Goal: Information Seeking & Learning: Find contact information

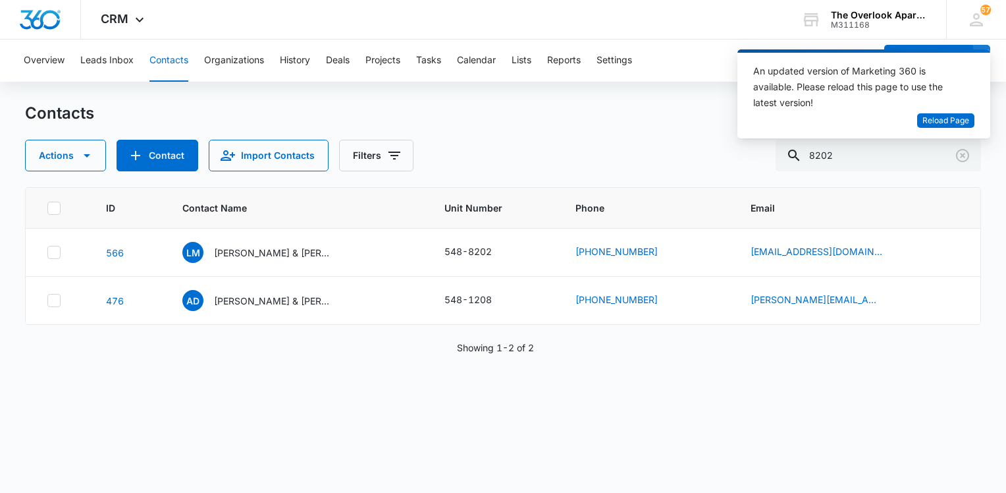
drag, startPoint x: 194, startPoint y: 59, endPoint x: 183, endPoint y: 59, distance: 10.6
click at [194, 59] on div "Overview Leads Inbox Contacts Organizations History Deals Projects Tasks Calend…" at bounding box center [446, 61] width 860 height 42
click at [180, 59] on button "Contacts" at bounding box center [169, 61] width 39 height 42
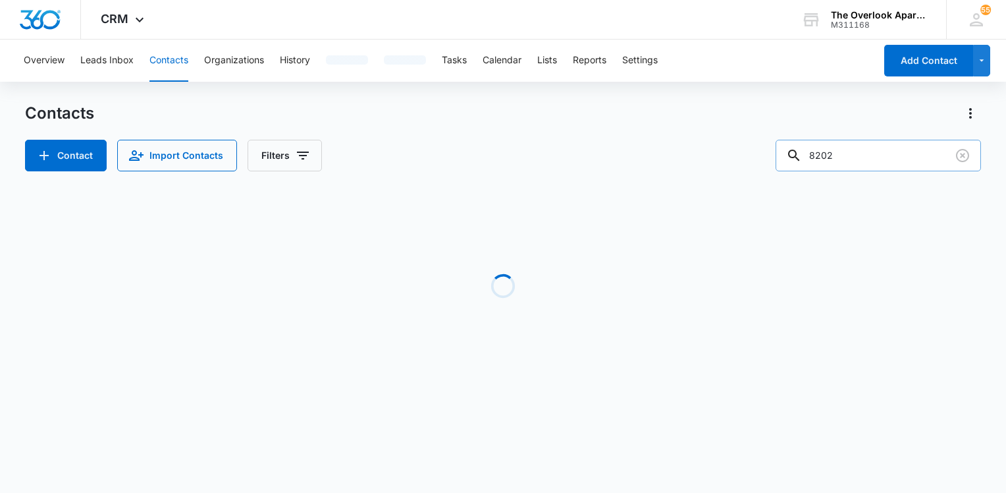
click at [917, 140] on input "8202" at bounding box center [878, 156] width 205 height 32
click at [890, 154] on input "8202" at bounding box center [878, 156] width 205 height 32
click at [888, 153] on input "8202" at bounding box center [878, 156] width 205 height 32
click at [890, 154] on input "8202" at bounding box center [878, 156] width 205 height 32
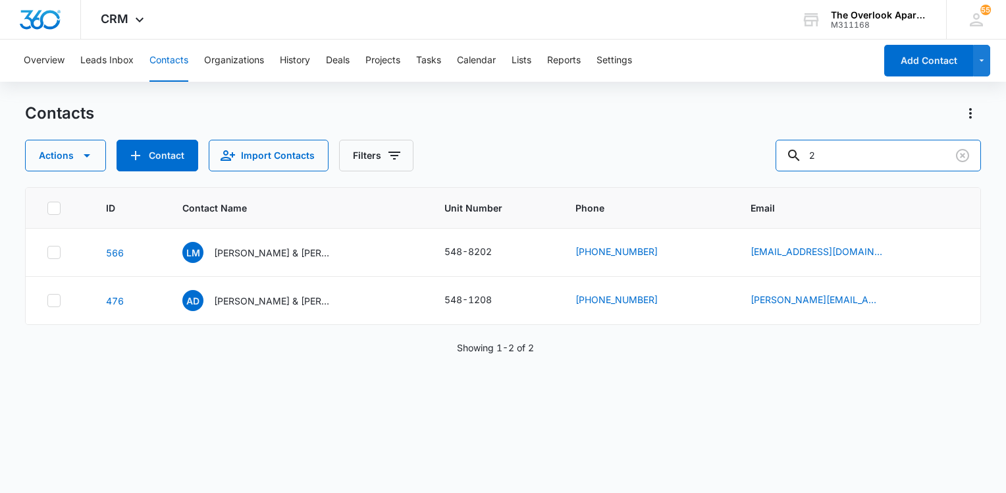
type input "2"
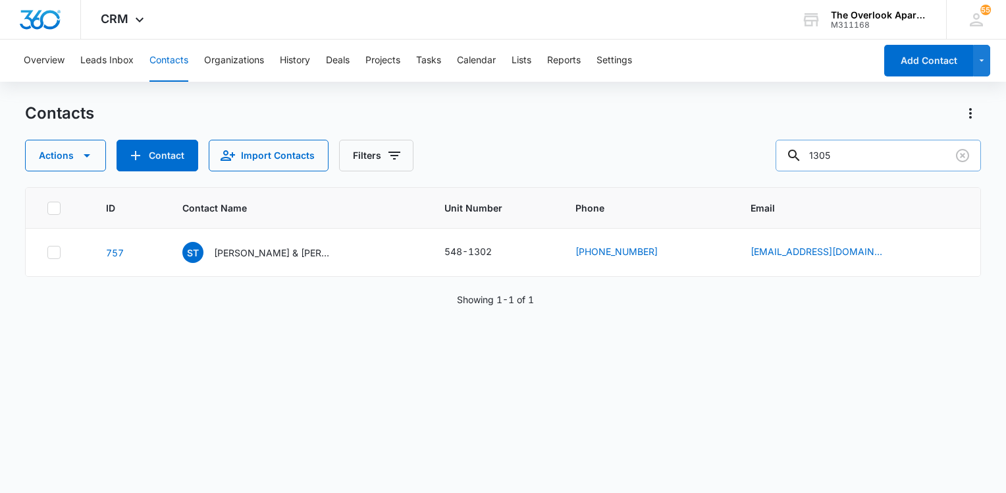
type input "1305"
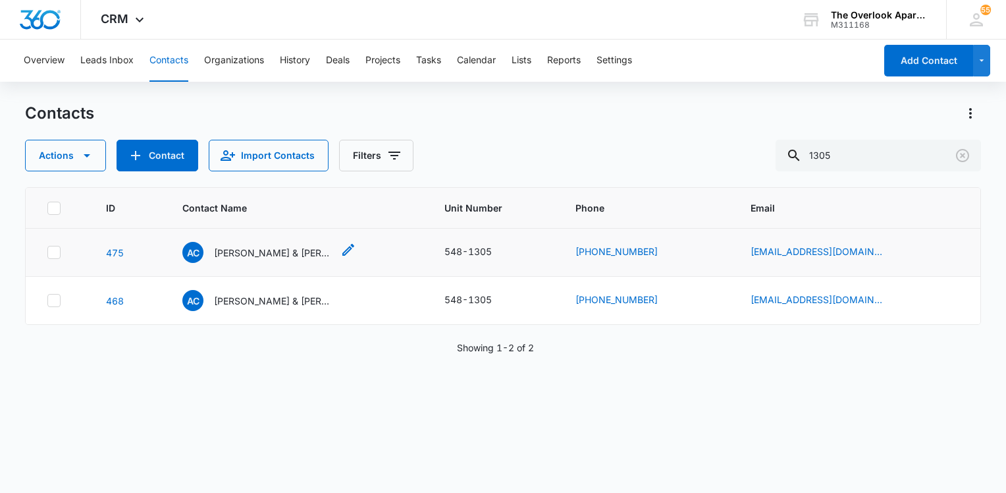
click at [296, 246] on p "[PERSON_NAME] & [PERSON_NAME]" at bounding box center [273, 253] width 119 height 14
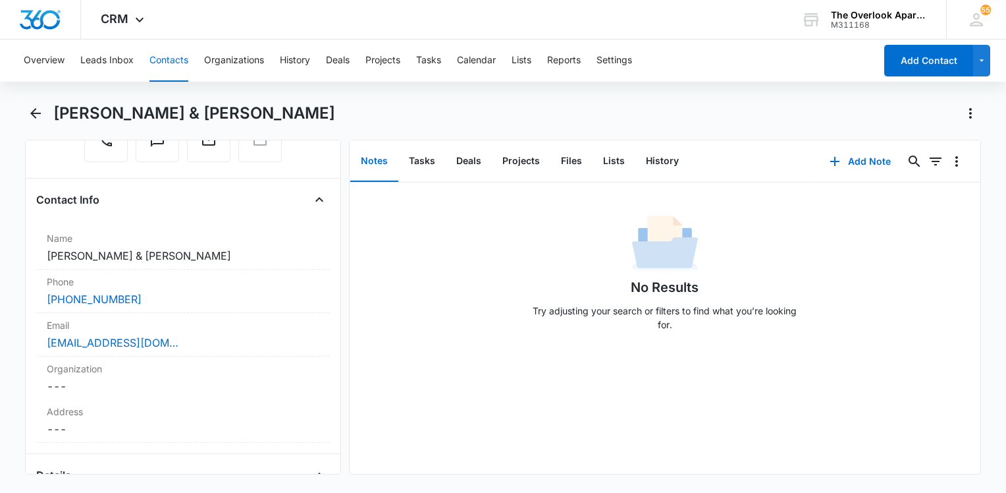
scroll to position [66, 0]
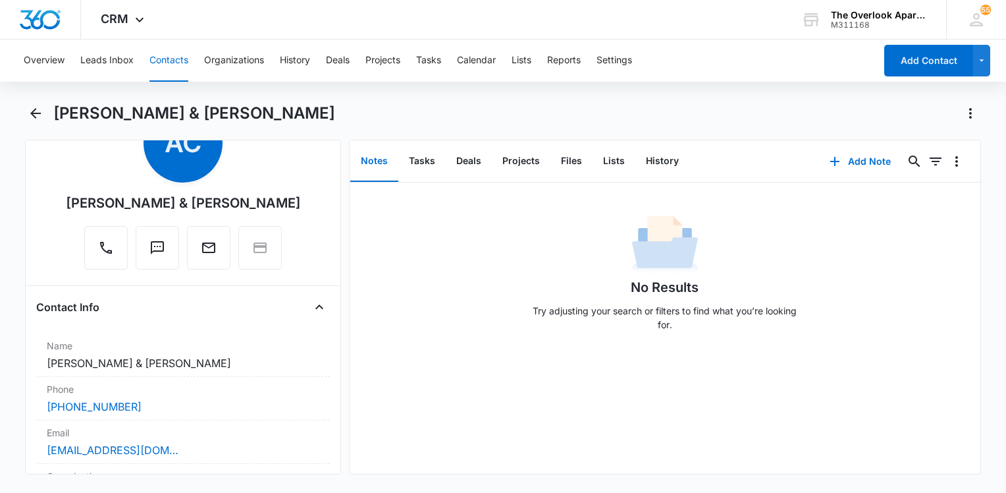
click at [171, 56] on button "Contacts" at bounding box center [169, 61] width 39 height 42
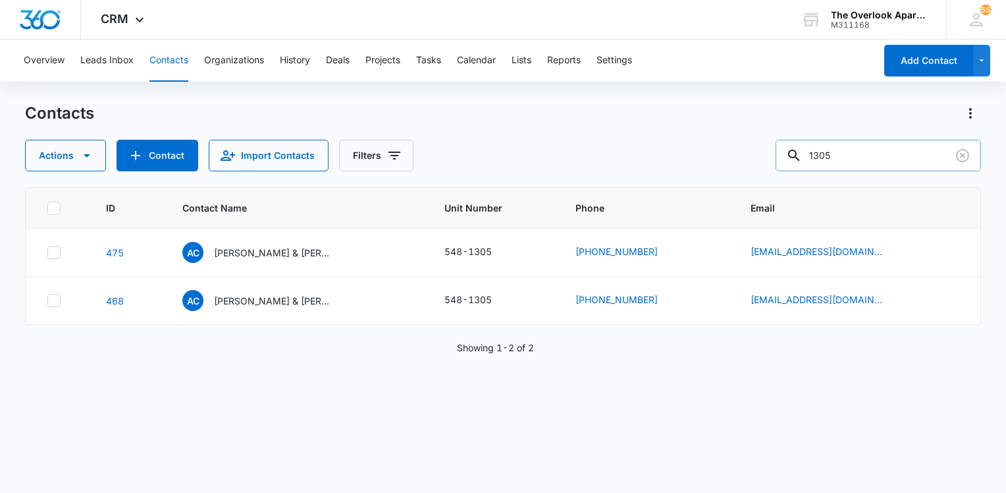
click at [859, 149] on input "1305" at bounding box center [878, 156] width 205 height 32
drag, startPoint x: 859, startPoint y: 149, endPoint x: 833, endPoint y: 177, distance: 38.7
click at [859, 148] on input "1305" at bounding box center [878, 156] width 205 height 32
drag, startPoint x: 833, startPoint y: 177, endPoint x: 833, endPoint y: 165, distance: 12.5
click at [833, 177] on div "Contacts Actions Contact Import Contacts Filters 1305 ID Contact Name Unit Numb…" at bounding box center [503, 297] width 956 height 389
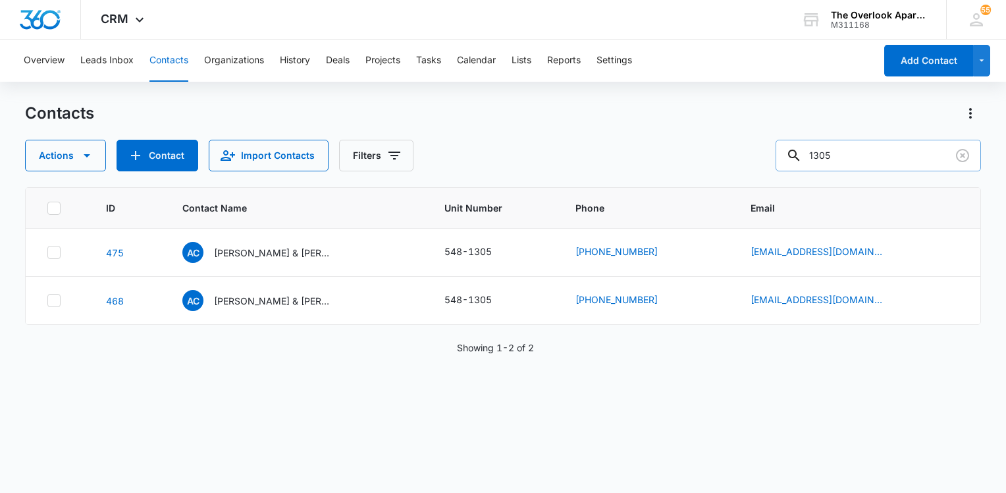
click at [847, 157] on input "1305" at bounding box center [878, 156] width 205 height 32
click at [845, 154] on input "1305" at bounding box center [878, 156] width 205 height 32
click at [840, 155] on input "1305" at bounding box center [878, 156] width 205 height 32
click at [852, 152] on input "1305" at bounding box center [878, 156] width 205 height 32
click at [850, 151] on input "1305" at bounding box center [878, 156] width 205 height 32
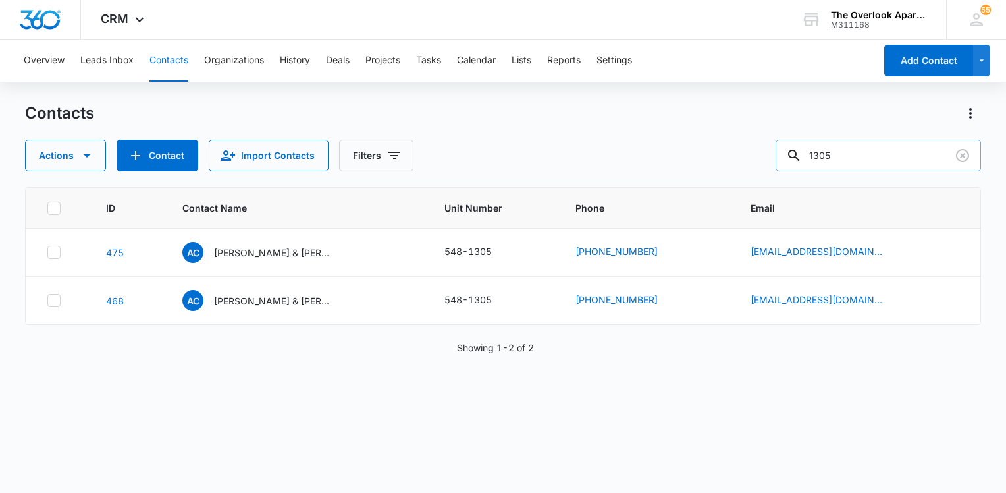
click at [850, 151] on input "1305" at bounding box center [878, 156] width 205 height 32
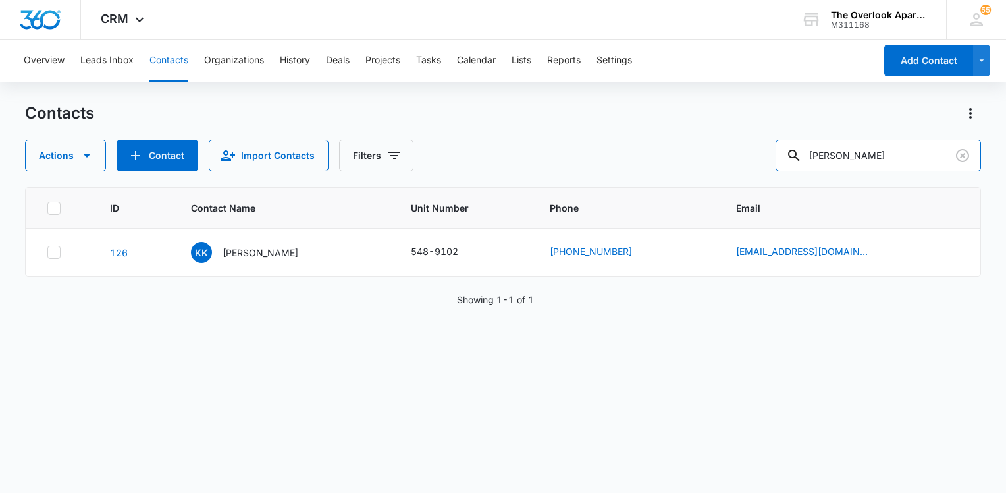
drag, startPoint x: 883, startPoint y: 151, endPoint x: 757, endPoint y: 151, distance: 126.5
click at [757, 151] on div "Actions Contact Import Contacts Filters [PERSON_NAME]" at bounding box center [503, 156] width 956 height 32
type input "shore"
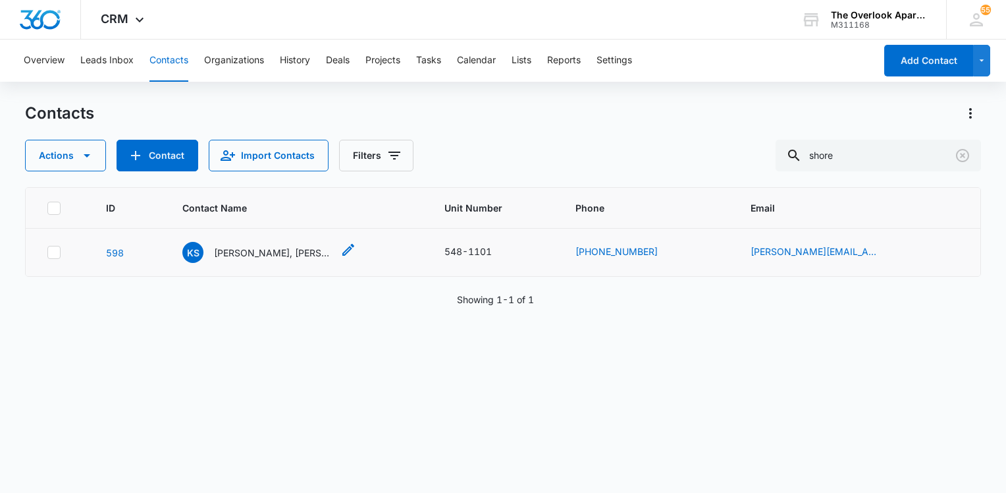
click at [308, 250] on p "[PERSON_NAME], [PERSON_NAME]" at bounding box center [273, 253] width 119 height 14
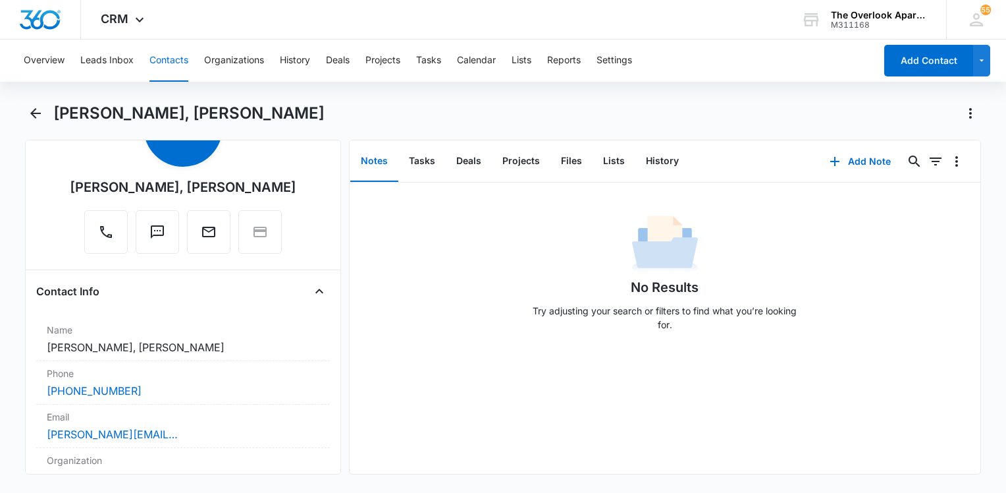
scroll to position [263, 0]
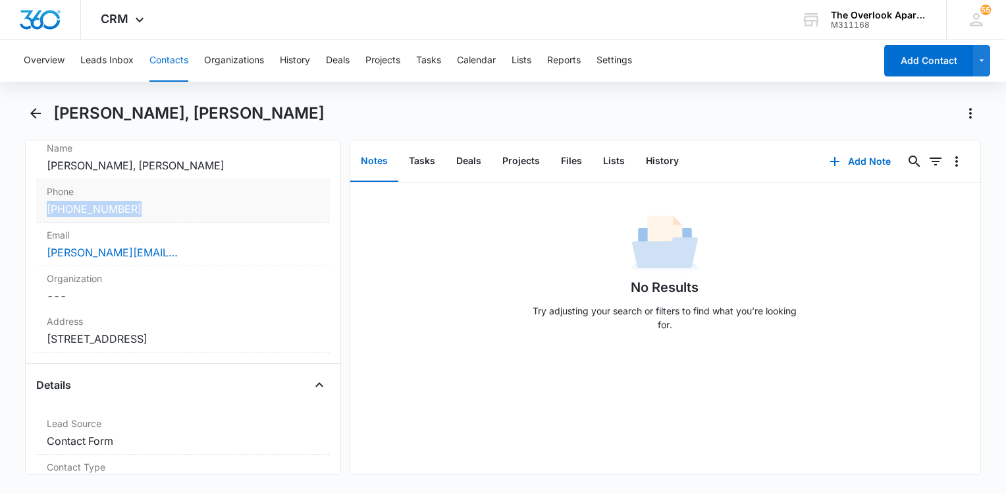
drag, startPoint x: 157, startPoint y: 211, endPoint x: 52, endPoint y: 211, distance: 105.4
click at [47, 215] on div "[PHONE_NUMBER]" at bounding box center [183, 209] width 273 height 16
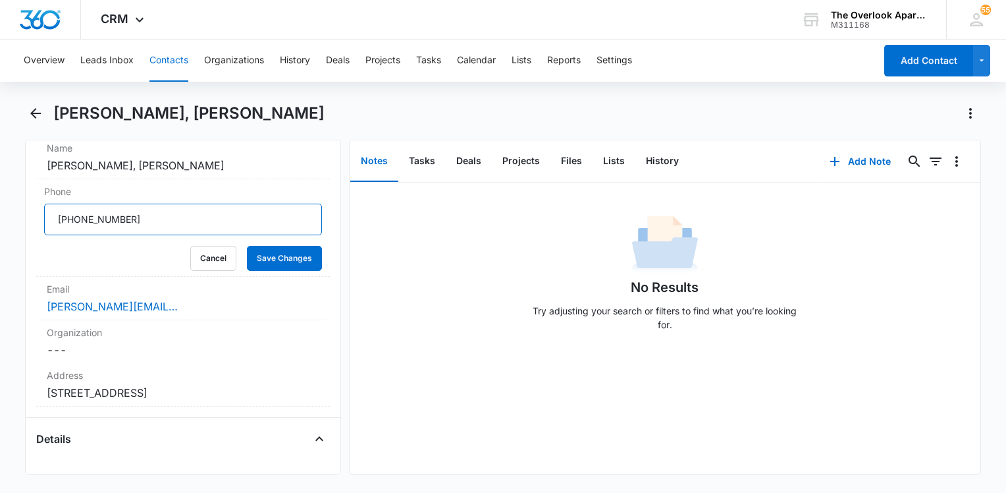
drag, startPoint x: 157, startPoint y: 225, endPoint x: 21, endPoint y: 219, distance: 135.8
click at [21, 219] on main "[PERSON_NAME], [PERSON_NAME] Remove KS [PERSON_NAME], [PERSON_NAME] Contact Inf…" at bounding box center [503, 296] width 1006 height 387
click at [177, 63] on button "Contacts" at bounding box center [169, 61] width 39 height 42
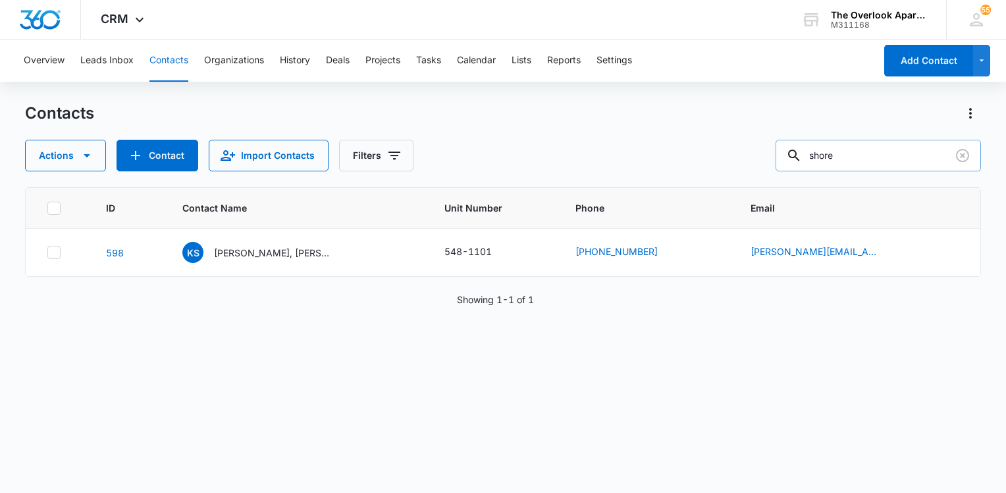
click at [901, 151] on input "shore" at bounding box center [878, 156] width 205 height 32
click at [901, 150] on input "shore" at bounding box center [878, 156] width 205 height 32
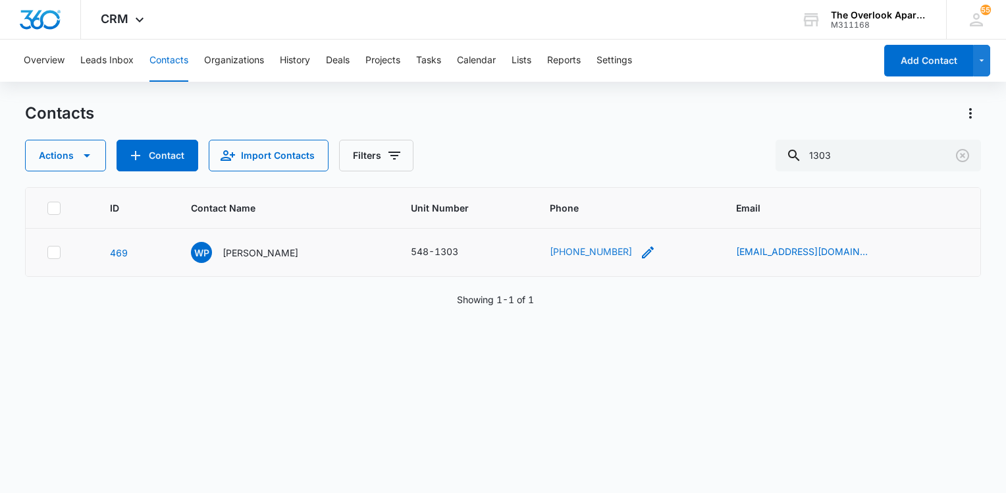
drag, startPoint x: 645, startPoint y: 252, endPoint x: 566, endPoint y: 251, distance: 79.0
click at [566, 251] on div "[PHONE_NUMBER]" at bounding box center [603, 252] width 106 height 16
drag, startPoint x: 545, startPoint y: 250, endPoint x: 626, endPoint y: 245, distance: 81.1
click at [626, 245] on td "[PHONE_NUMBER]" at bounding box center [627, 253] width 186 height 48
drag, startPoint x: 626, startPoint y: 245, endPoint x: 614, endPoint y: 248, distance: 12.8
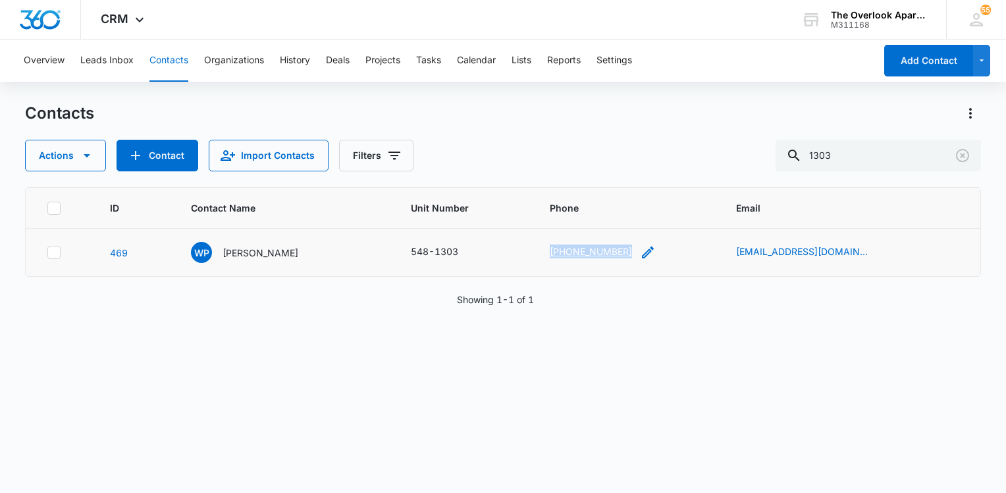
copy link "[PHONE_NUMBER]"
click at [900, 165] on input "1303" at bounding box center [878, 156] width 205 height 32
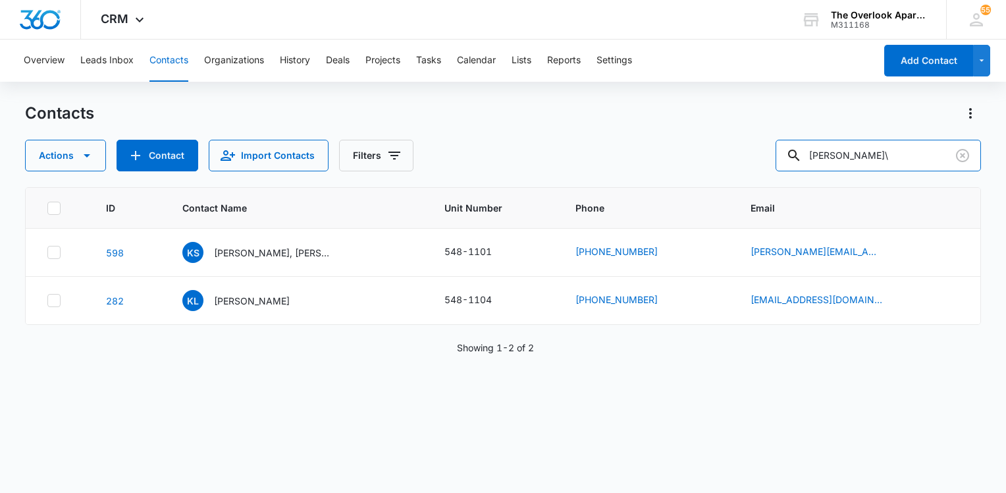
type input "[PERSON_NAME]\"
click at [294, 254] on p "[PERSON_NAME], [PERSON_NAME]" at bounding box center [273, 253] width 119 height 14
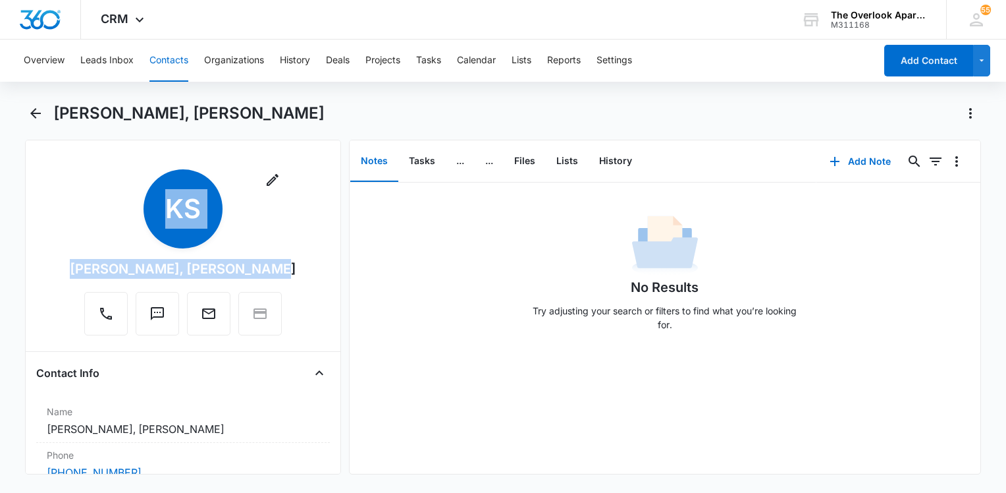
drag, startPoint x: 279, startPoint y: 266, endPoint x: 63, endPoint y: 278, distance: 216.4
click at [63, 278] on div "Remove KS [PERSON_NAME], [PERSON_NAME]" at bounding box center [183, 254] width 294 height 171
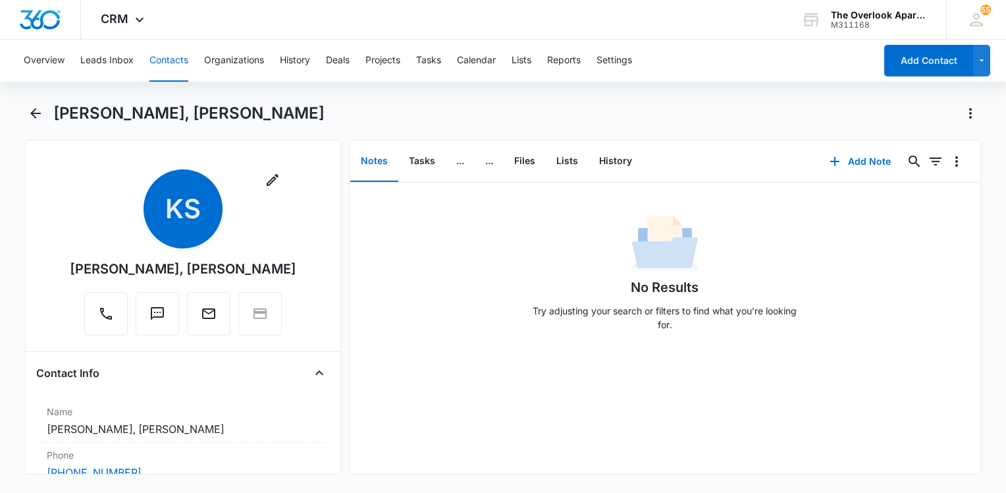
drag, startPoint x: 63, startPoint y: 278, endPoint x: 80, endPoint y: 278, distance: 16.5
click at [80, 278] on div "Remove KS [PERSON_NAME], [PERSON_NAME]" at bounding box center [183, 252] width 227 height 166
drag, startPoint x: 84, startPoint y: 267, endPoint x: 276, endPoint y: 271, distance: 191.7
click at [276, 271] on div "Remove KS [PERSON_NAME], [PERSON_NAME]" at bounding box center [183, 252] width 227 height 166
drag, startPoint x: 258, startPoint y: 271, endPoint x: 234, endPoint y: 267, distance: 23.3
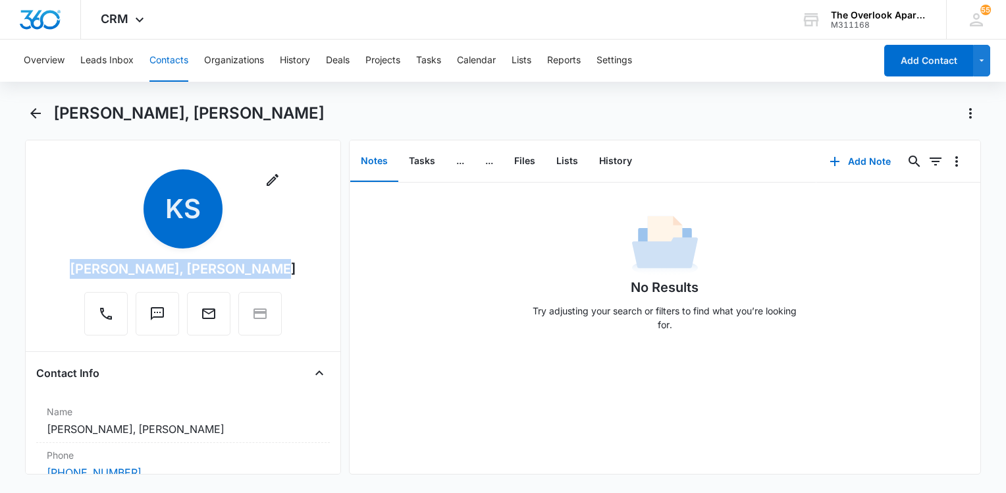
copy div "[PERSON_NAME], [PERSON_NAME]"
click at [180, 72] on button "Contacts" at bounding box center [169, 61] width 39 height 42
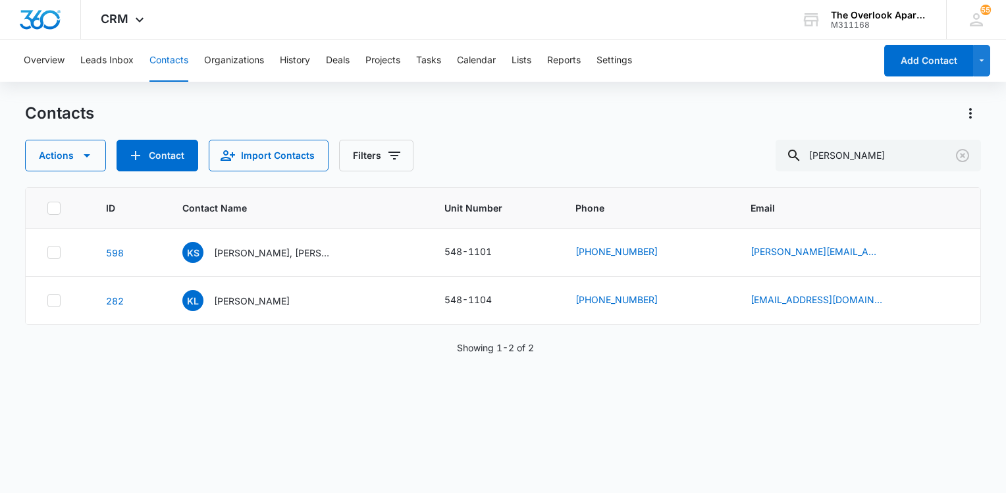
click at [985, 153] on main "Contacts Actions Contact Import Contacts Filters [PERSON_NAME] ID Contact Name …" at bounding box center [503, 297] width 1006 height 389
click at [941, 159] on input "[PERSON_NAME]" at bounding box center [878, 156] width 205 height 32
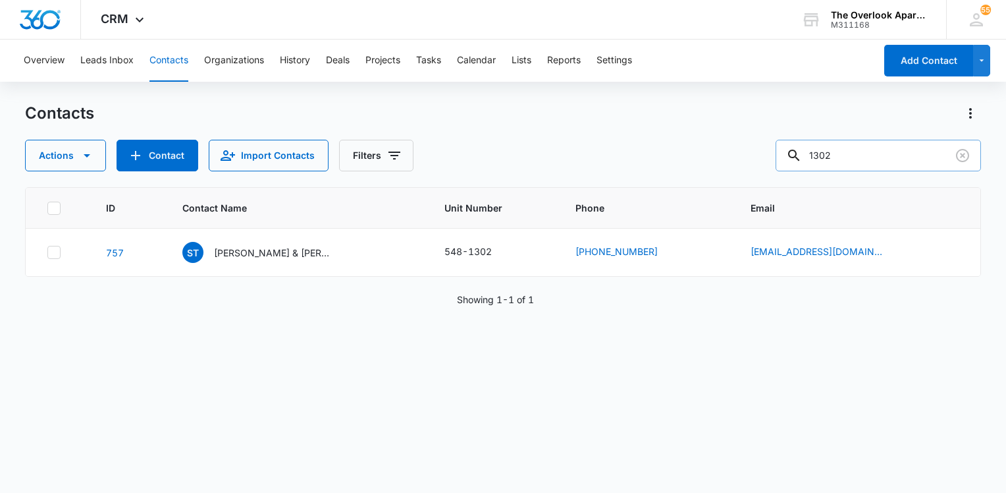
click at [906, 157] on input "1302" at bounding box center [878, 156] width 205 height 32
click at [893, 152] on input "1302" at bounding box center [878, 156] width 205 height 32
click at [897, 151] on input "1302" at bounding box center [878, 156] width 205 height 32
click at [894, 151] on input "1302" at bounding box center [878, 156] width 205 height 32
type input "1"
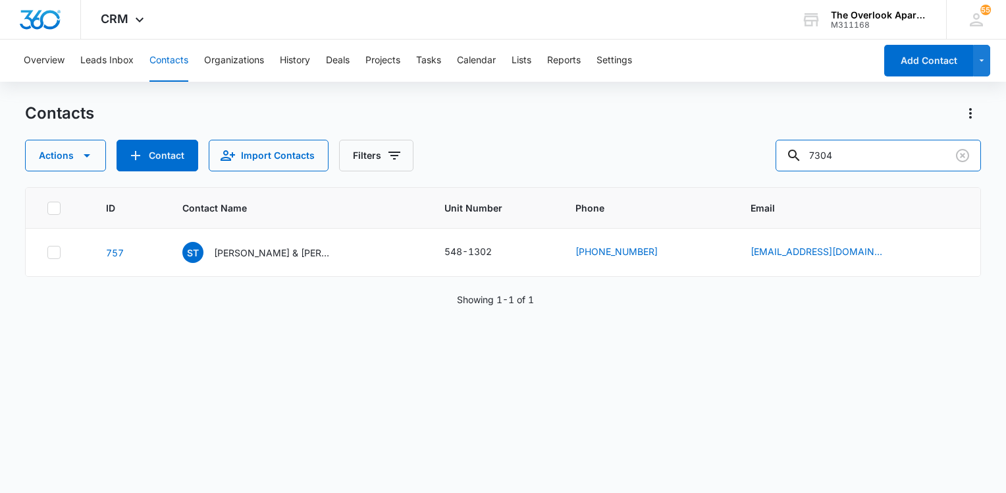
type input "7304"
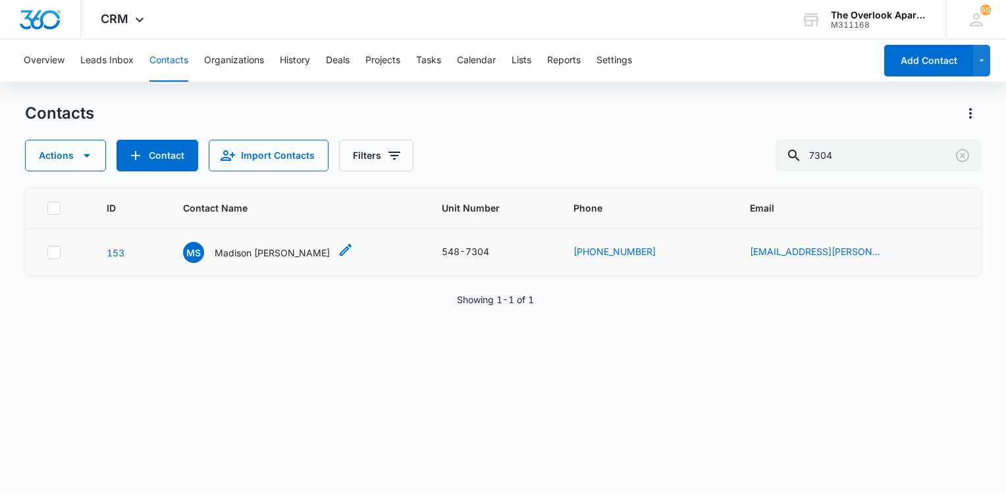
click at [240, 256] on p "Madison [PERSON_NAME]" at bounding box center [272, 253] width 115 height 14
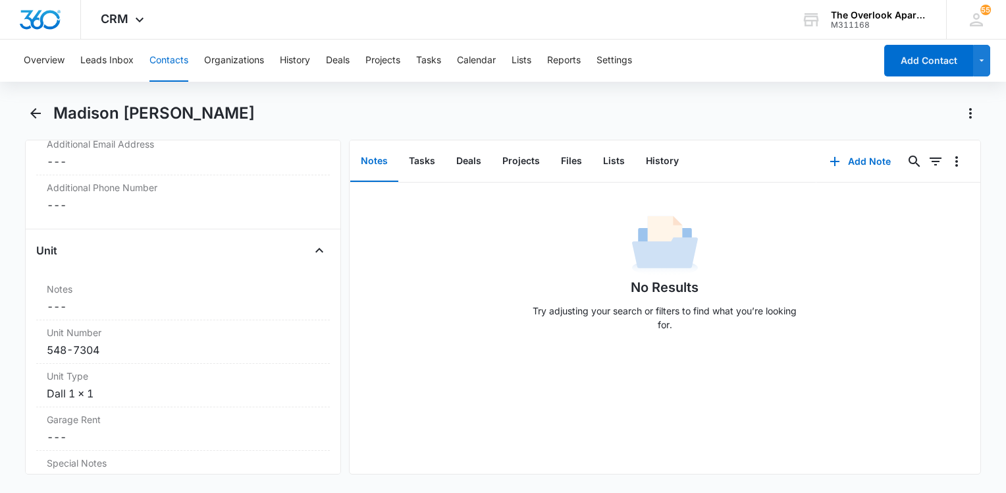
scroll to position [1054, 0]
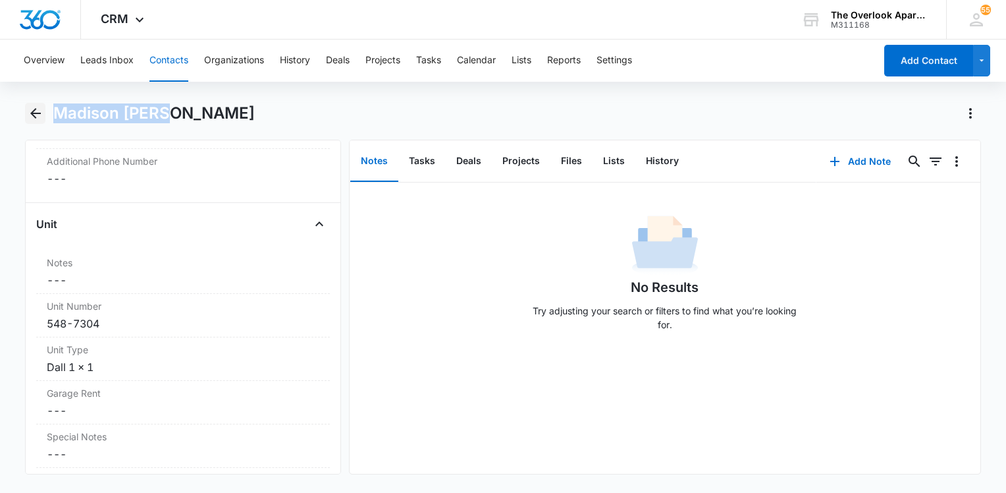
drag, startPoint x: 182, startPoint y: 112, endPoint x: 32, endPoint y: 109, distance: 150.2
click at [32, 109] on div "Madison [PERSON_NAME]" at bounding box center [503, 121] width 956 height 37
drag, startPoint x: 32, startPoint y: 109, endPoint x: 77, endPoint y: 112, distance: 45.6
copy h1 "Madison [PERSON_NAME]"
click at [162, 53] on button "Contacts" at bounding box center [169, 61] width 39 height 42
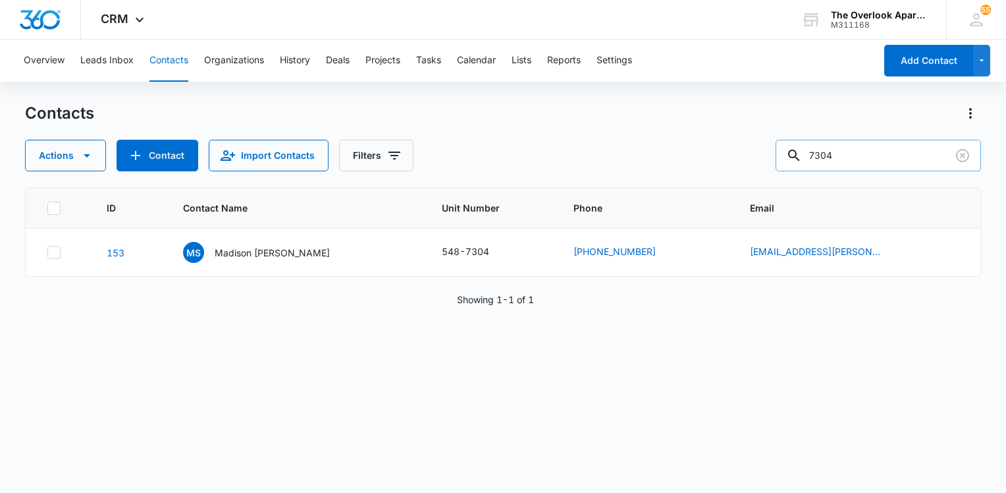
click at [910, 162] on input "7304" at bounding box center [878, 156] width 205 height 32
click at [909, 162] on input "7304" at bounding box center [878, 156] width 205 height 32
type input "8304"
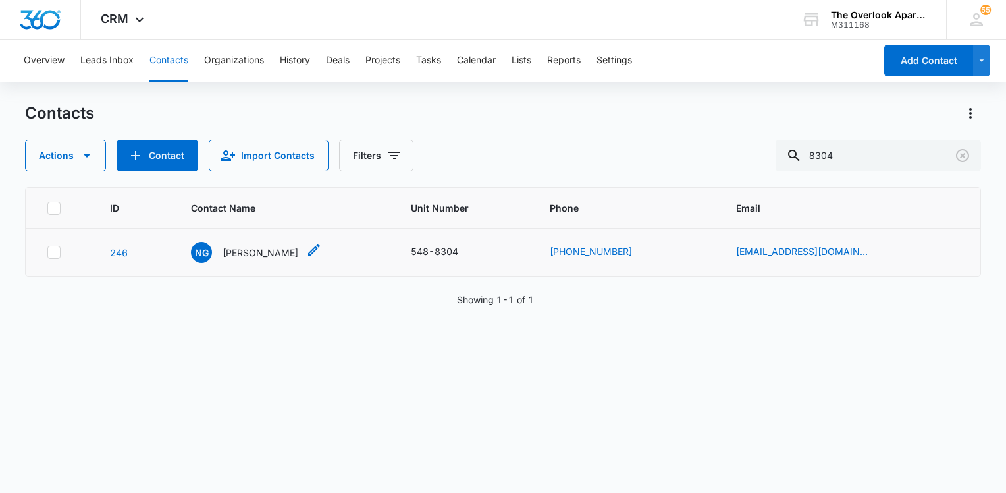
click at [264, 251] on p "[PERSON_NAME]" at bounding box center [261, 253] width 76 height 14
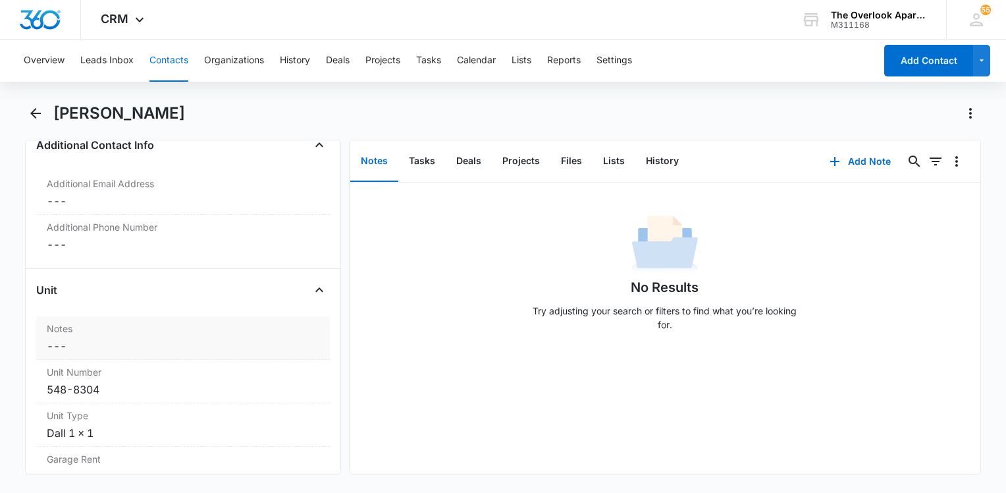
scroll to position [1054, 0]
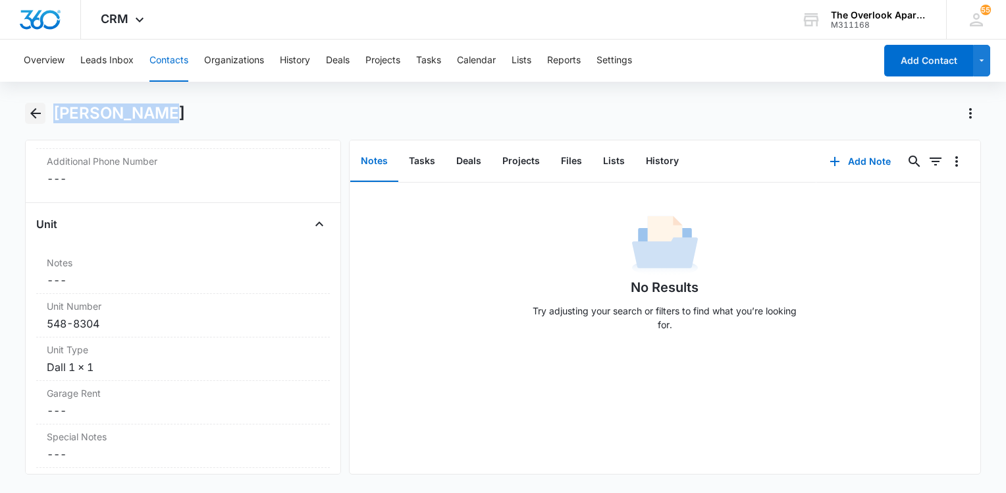
drag, startPoint x: 177, startPoint y: 114, endPoint x: 42, endPoint y: 117, distance: 135.0
click at [42, 117] on div "[PERSON_NAME]" at bounding box center [503, 121] width 956 height 37
drag, startPoint x: 42, startPoint y: 117, endPoint x: 101, endPoint y: 116, distance: 58.6
copy h1 "[PERSON_NAME]"
click at [560, 161] on button "Files" at bounding box center [572, 161] width 42 height 41
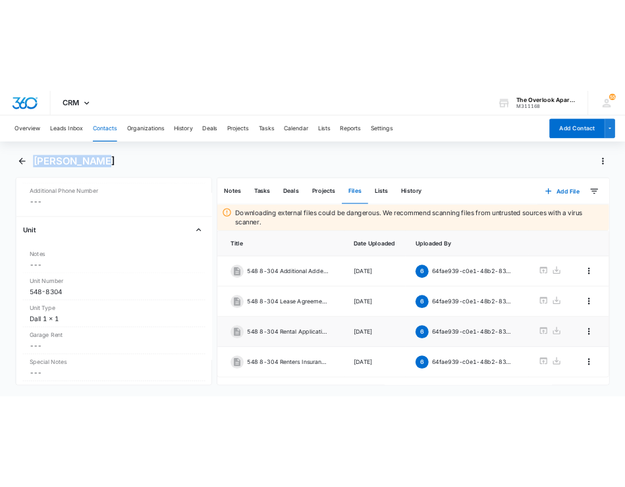
scroll to position [28, 0]
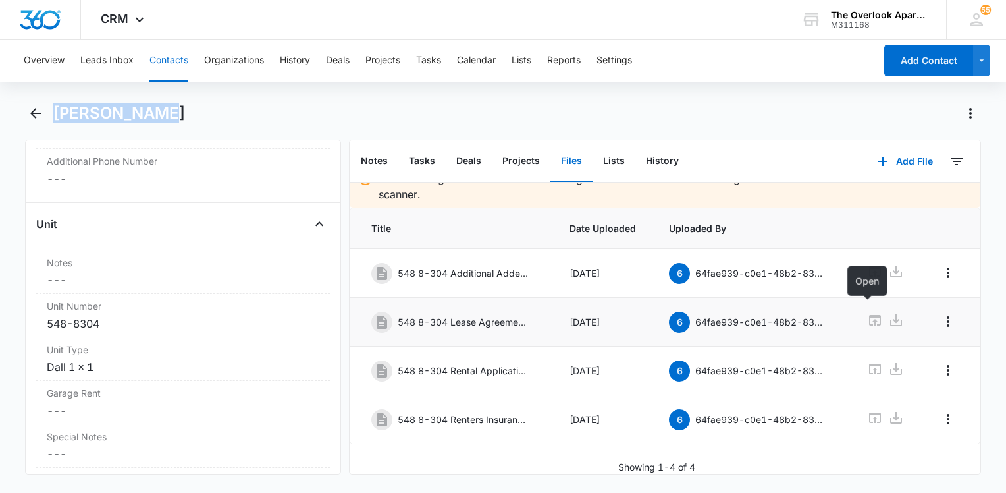
click at [873, 312] on icon at bounding box center [875, 320] width 16 height 16
click at [867, 410] on icon at bounding box center [875, 418] width 16 height 16
click at [162, 62] on button "Contacts" at bounding box center [169, 61] width 39 height 42
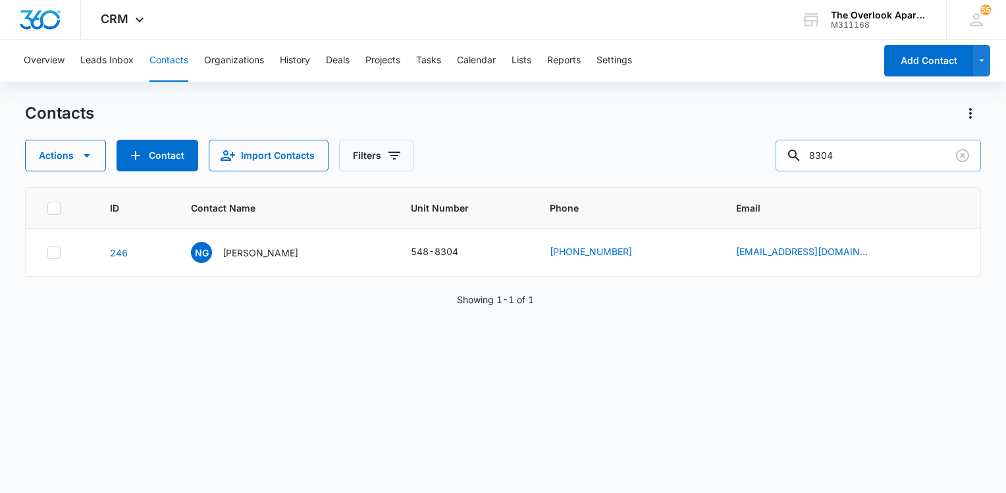
click at [859, 159] on input "8304" at bounding box center [878, 156] width 205 height 32
click at [860, 159] on input "8304" at bounding box center [878, 156] width 205 height 32
type input "8205"
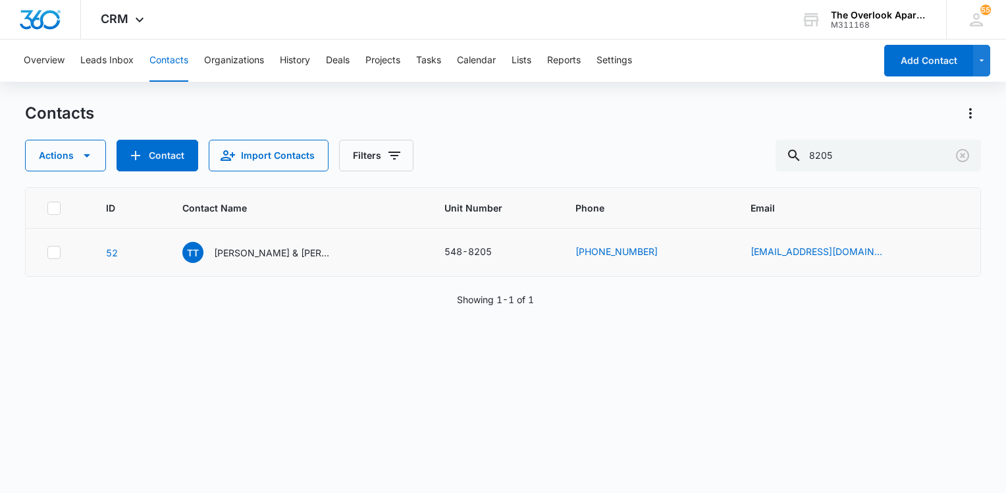
click at [322, 236] on td "TT [PERSON_NAME] & [PERSON_NAME]" at bounding box center [298, 253] width 262 height 48
click at [321, 242] on div "TT [PERSON_NAME] & [PERSON_NAME]" at bounding box center [257, 252] width 150 height 21
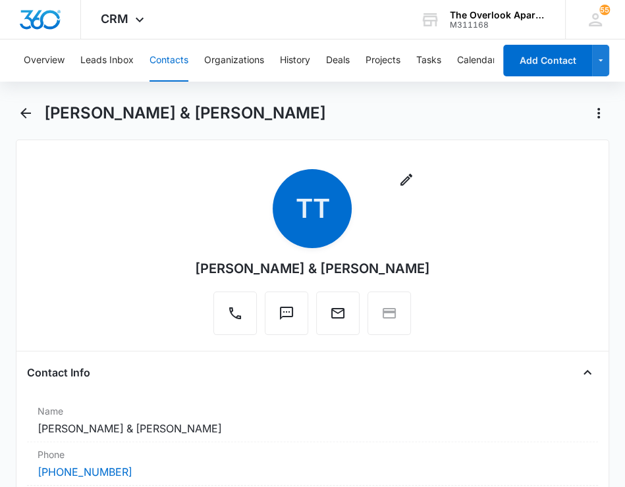
click at [179, 47] on button "Contacts" at bounding box center [169, 61] width 39 height 42
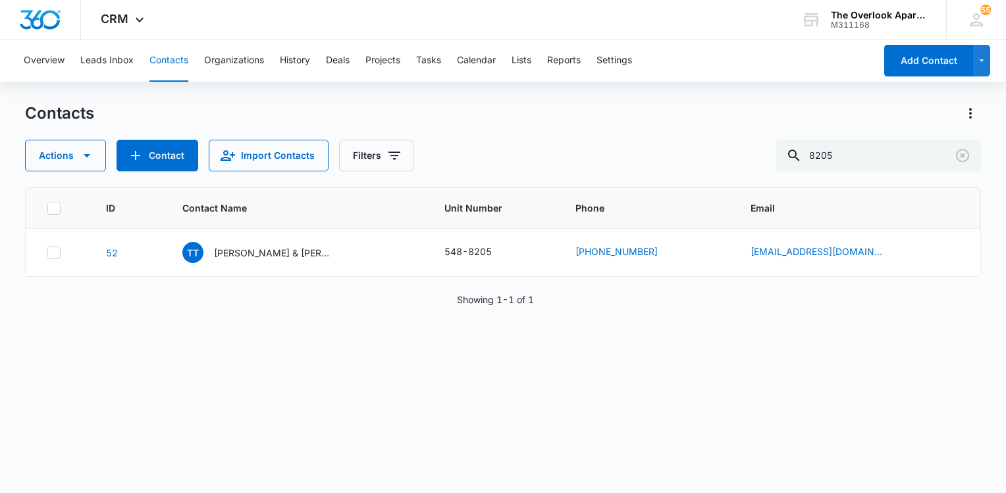
click at [186, 65] on button "Contacts" at bounding box center [169, 61] width 39 height 42
click at [183, 65] on button "Contacts" at bounding box center [169, 61] width 39 height 42
drag, startPoint x: 885, startPoint y: 167, endPoint x: 885, endPoint y: 157, distance: 10.5
click at [885, 165] on input "8205" at bounding box center [878, 156] width 205 height 32
click at [885, 157] on input "8205" at bounding box center [878, 156] width 205 height 32
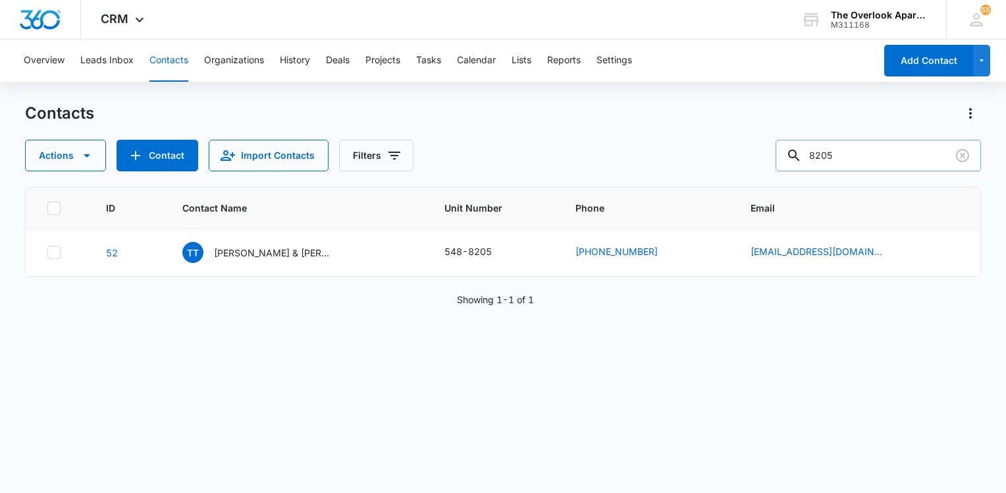
click at [885, 157] on input "8205" at bounding box center [878, 156] width 205 height 32
type input "5103"
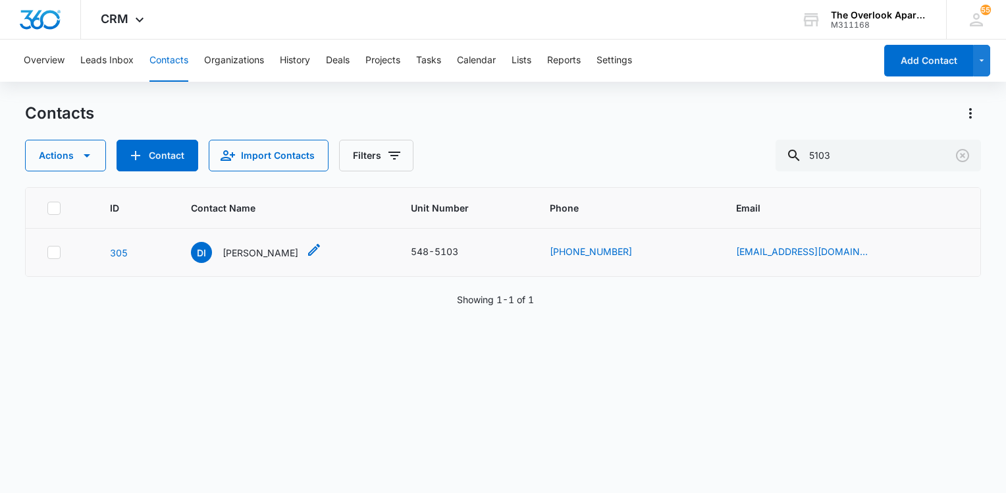
click at [261, 255] on p "[PERSON_NAME]" at bounding box center [261, 253] width 76 height 14
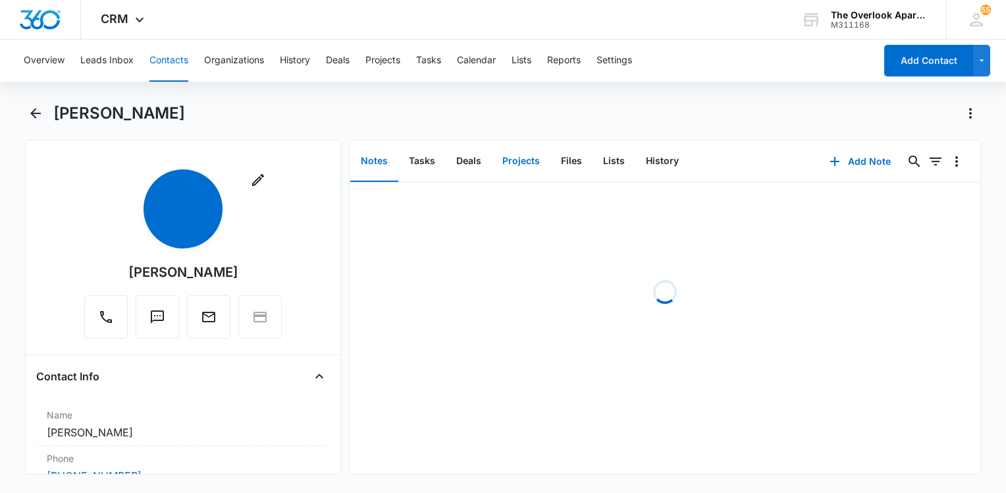
click at [522, 165] on button "Projects" at bounding box center [521, 161] width 59 height 41
click at [559, 163] on button "Files" at bounding box center [572, 161] width 42 height 41
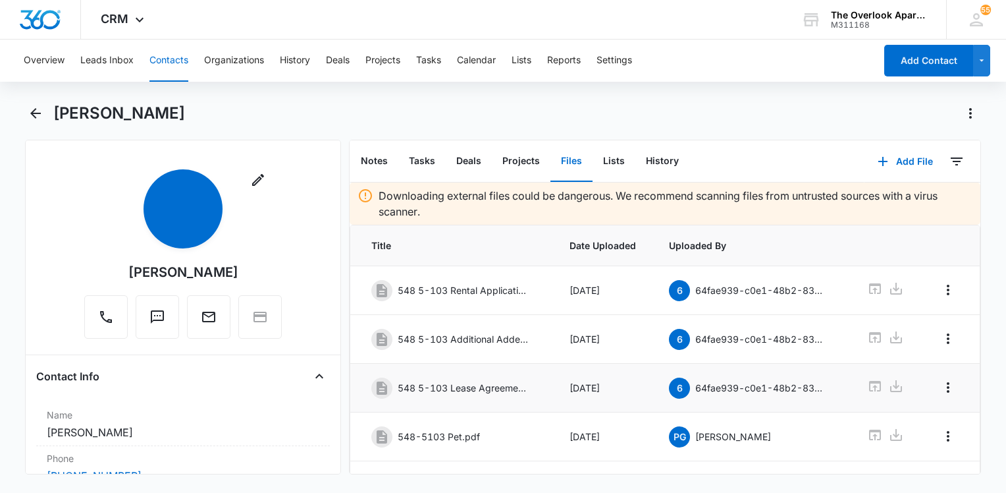
click at [870, 387] on icon at bounding box center [875, 386] width 16 height 16
